Goal: Information Seeking & Learning: Learn about a topic

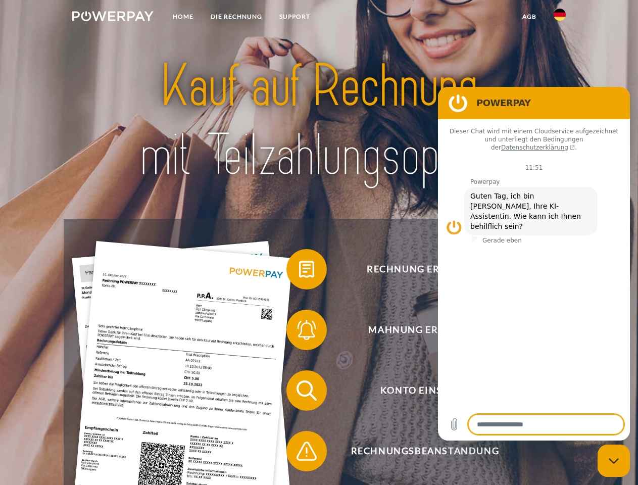
click at [113, 18] on img at bounding box center [112, 16] width 81 height 10
click at [560, 18] on img at bounding box center [560, 15] width 12 height 12
click at [529, 17] on link "agb" at bounding box center [529, 17] width 31 height 18
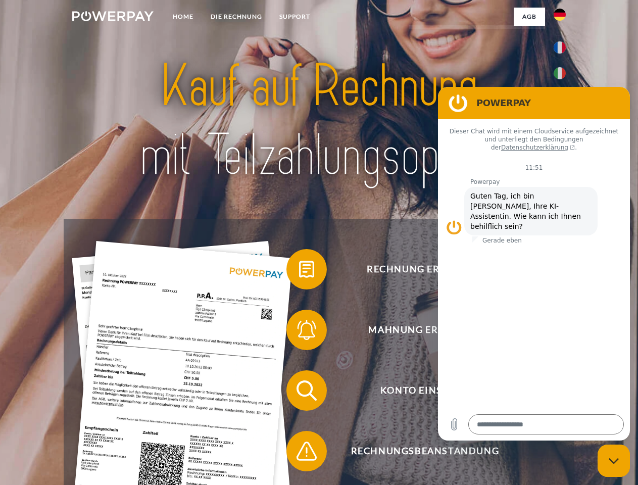
click at [299, 271] on span at bounding box center [291, 269] width 51 height 51
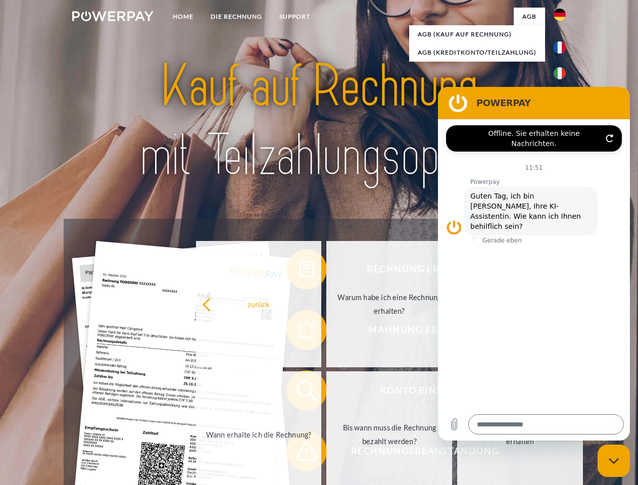
click at [299, 332] on div "Rechnung erhalten? Mahnung erhalten? Konto einsehen" at bounding box center [319, 421] width 510 height 404
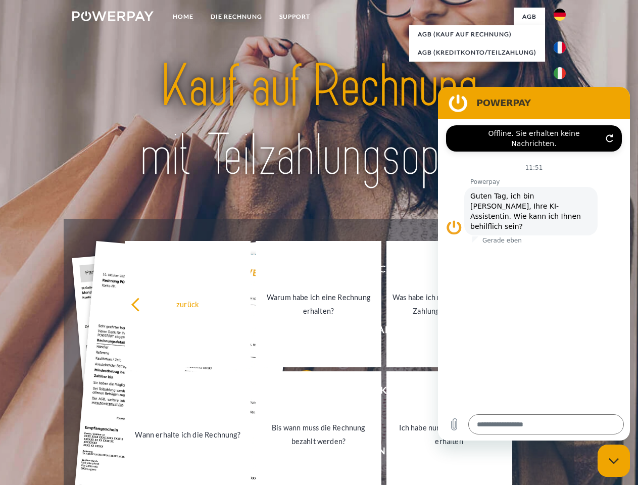
click at [299, 392] on link "Bis wann muss die Rechnung bezahlt werden?" at bounding box center [319, 434] width 126 height 126
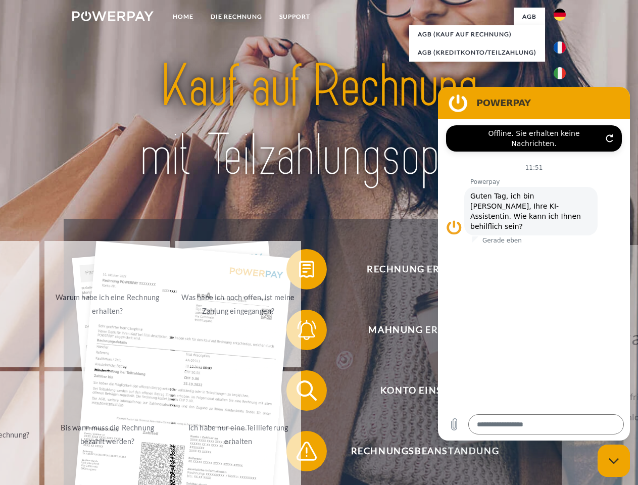
click at [299, 453] on span at bounding box center [291, 451] width 51 height 51
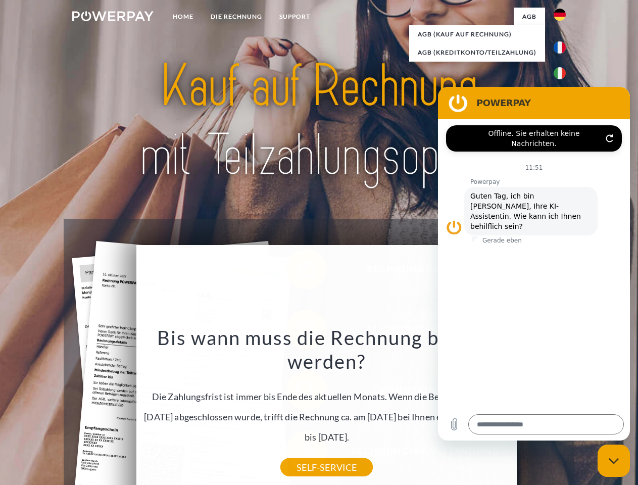
click at [614, 461] on icon "Messaging-Fenster schließen" at bounding box center [614, 461] width 11 height 7
type textarea "*"
